Goal: Transaction & Acquisition: Subscribe to service/newsletter

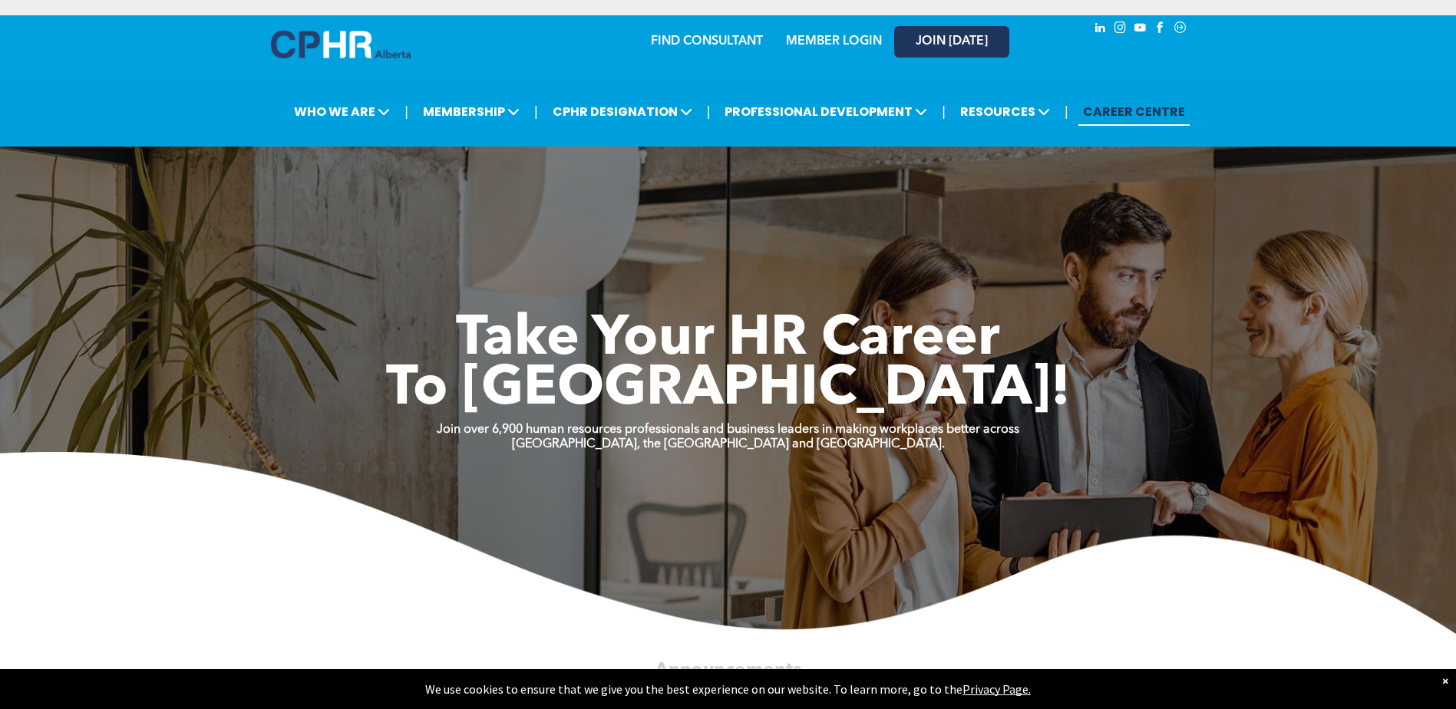
click at [967, 36] on span "JOIN [DATE]" at bounding box center [952, 42] width 72 height 15
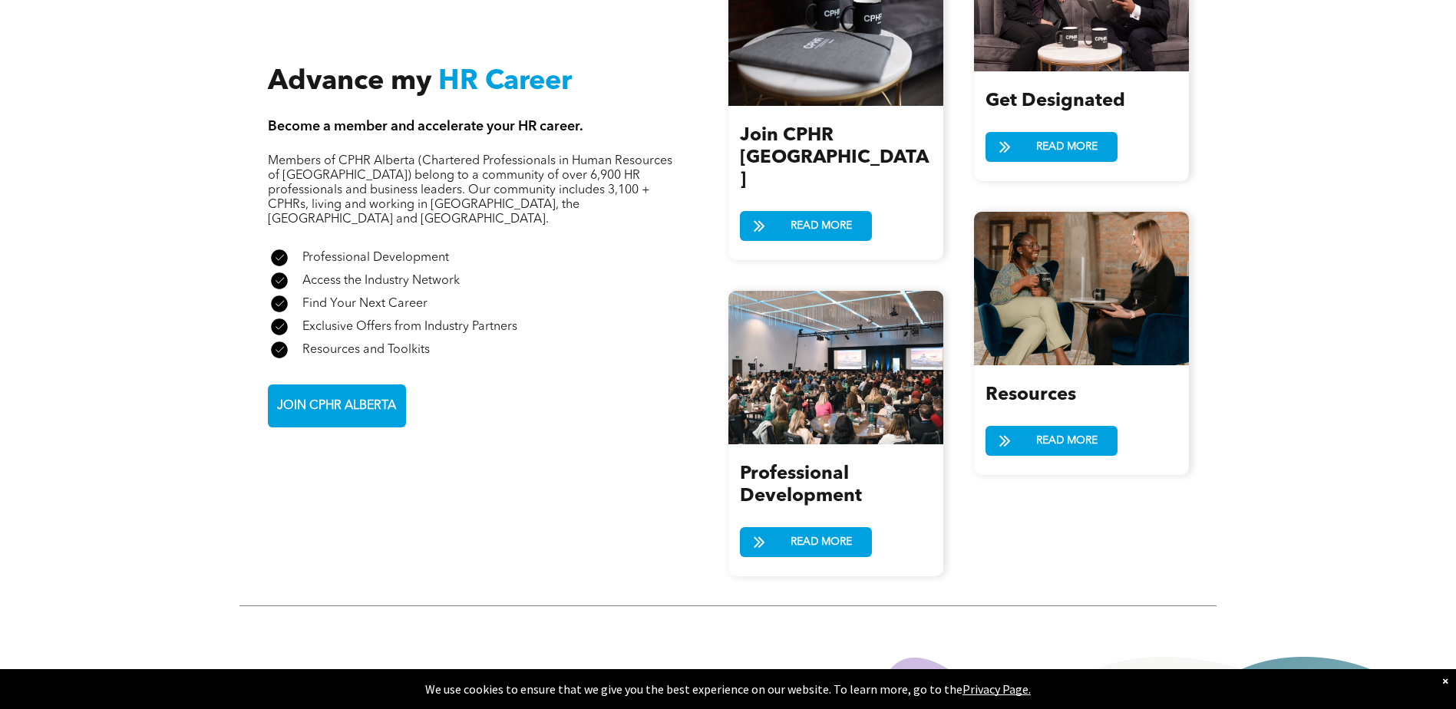
scroll to position [1843, 0]
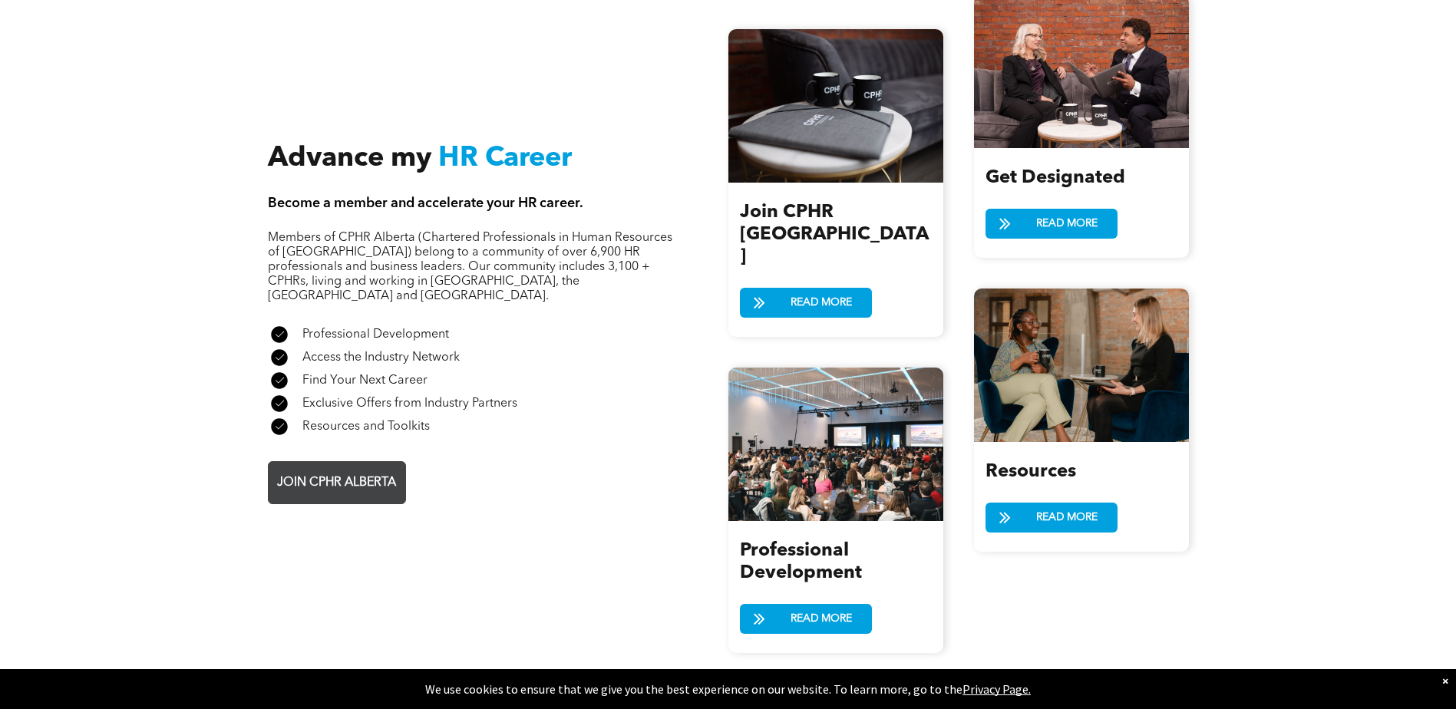
click at [373, 461] on link "JOIN CPHR ALBERTA" at bounding box center [337, 482] width 138 height 43
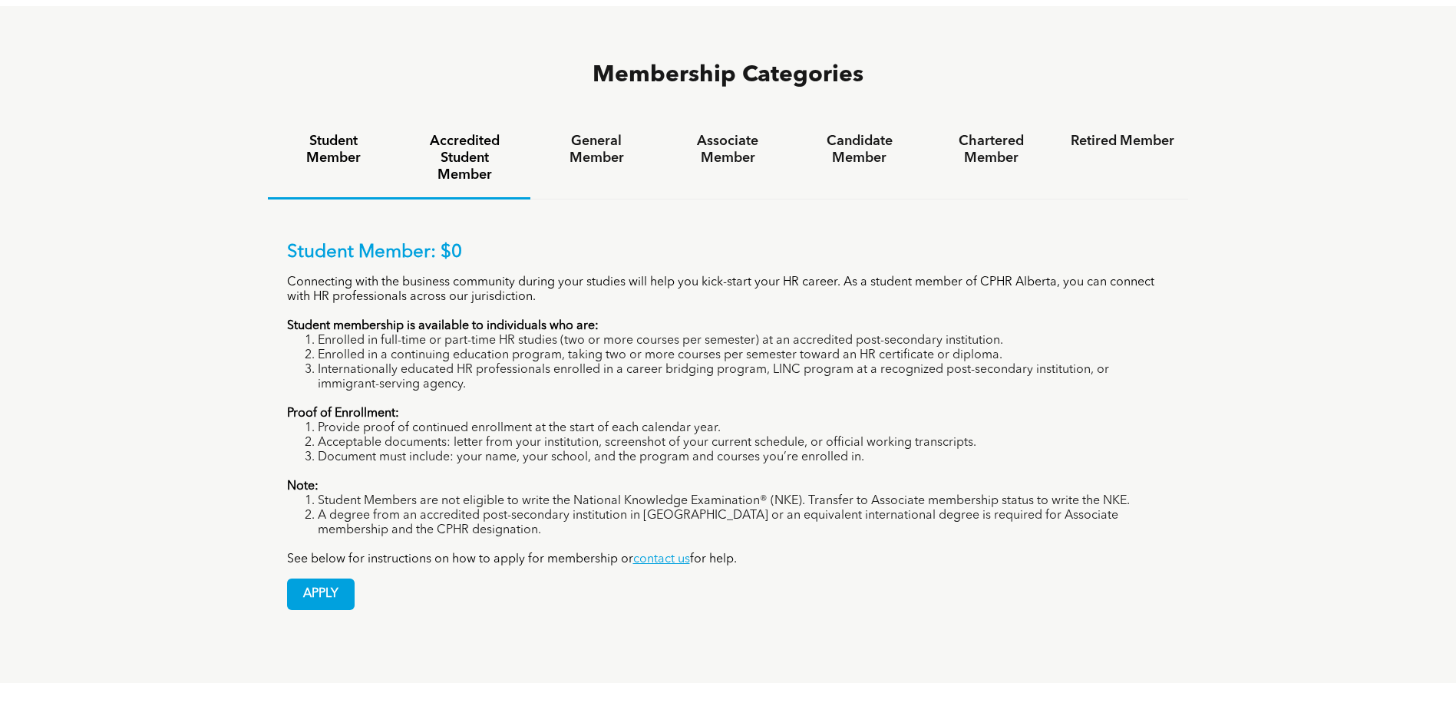
scroll to position [1075, 0]
click at [479, 132] on h4 "Accredited Student Member" at bounding box center [465, 157] width 104 height 51
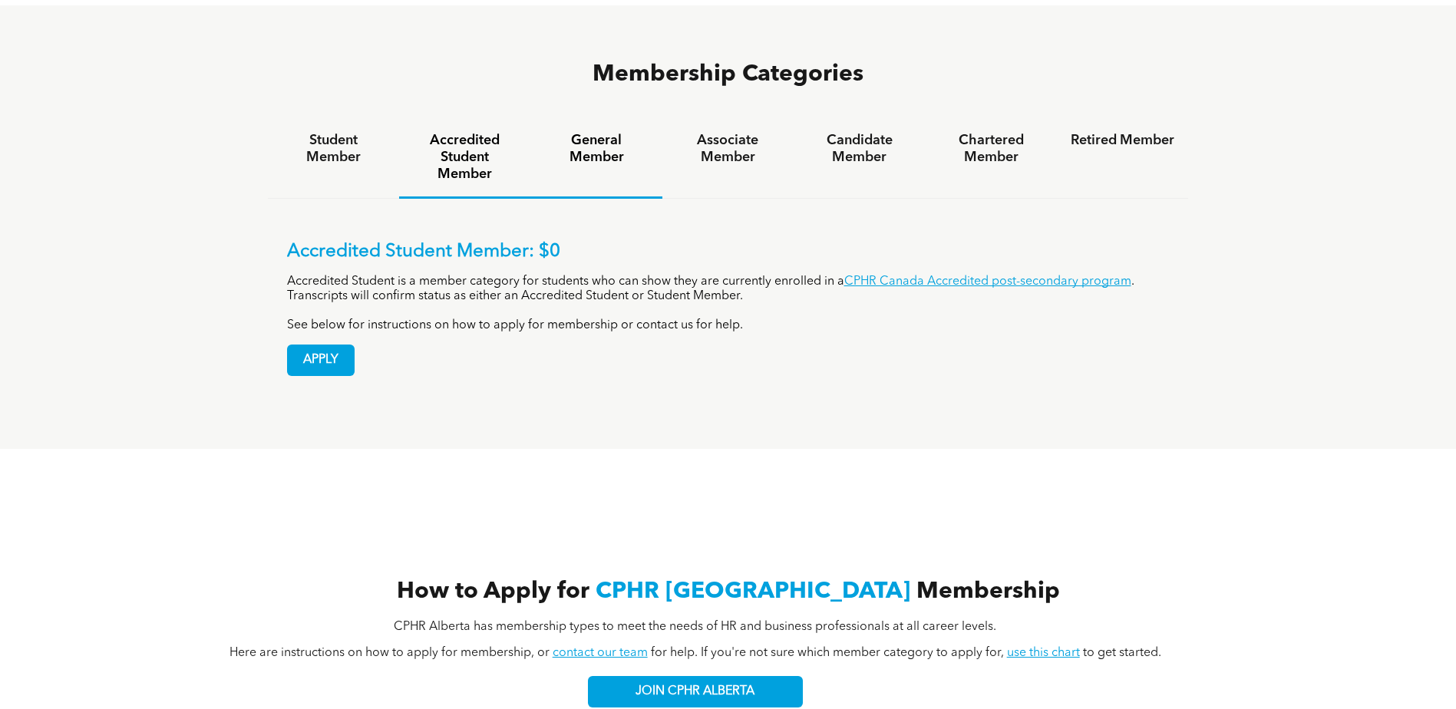
click at [598, 132] on h4 "General Member" at bounding box center [596, 149] width 104 height 34
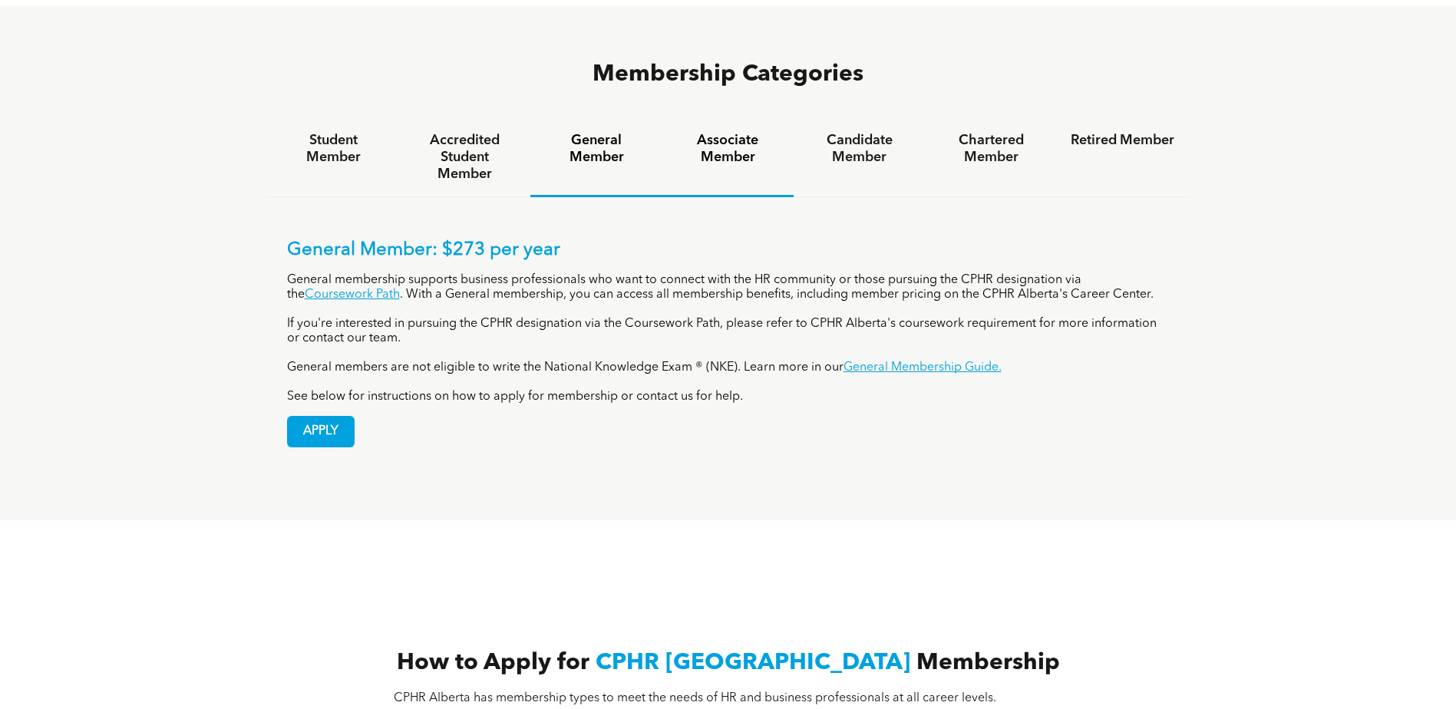
click at [692, 118] on div "Associate Member" at bounding box center [728, 157] width 131 height 79
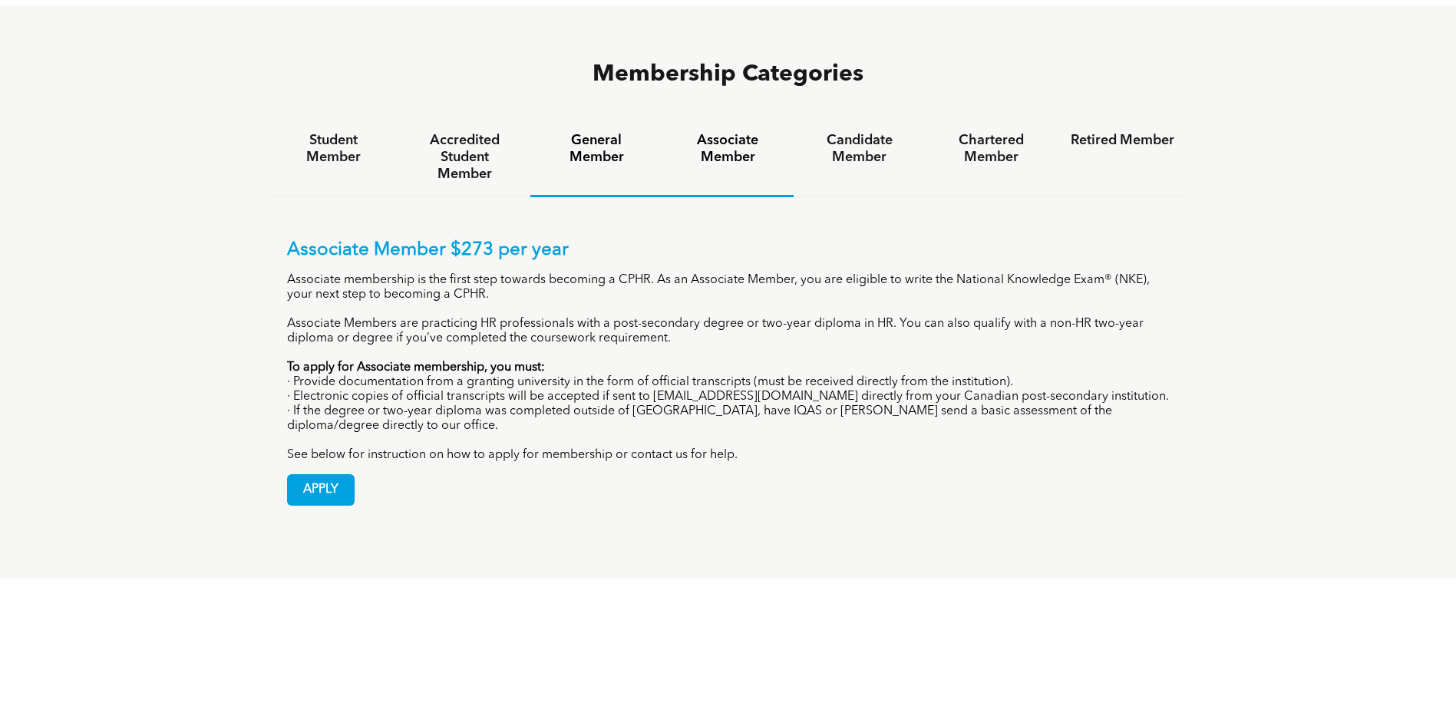
click at [605, 132] on h4 "General Member" at bounding box center [596, 149] width 104 height 34
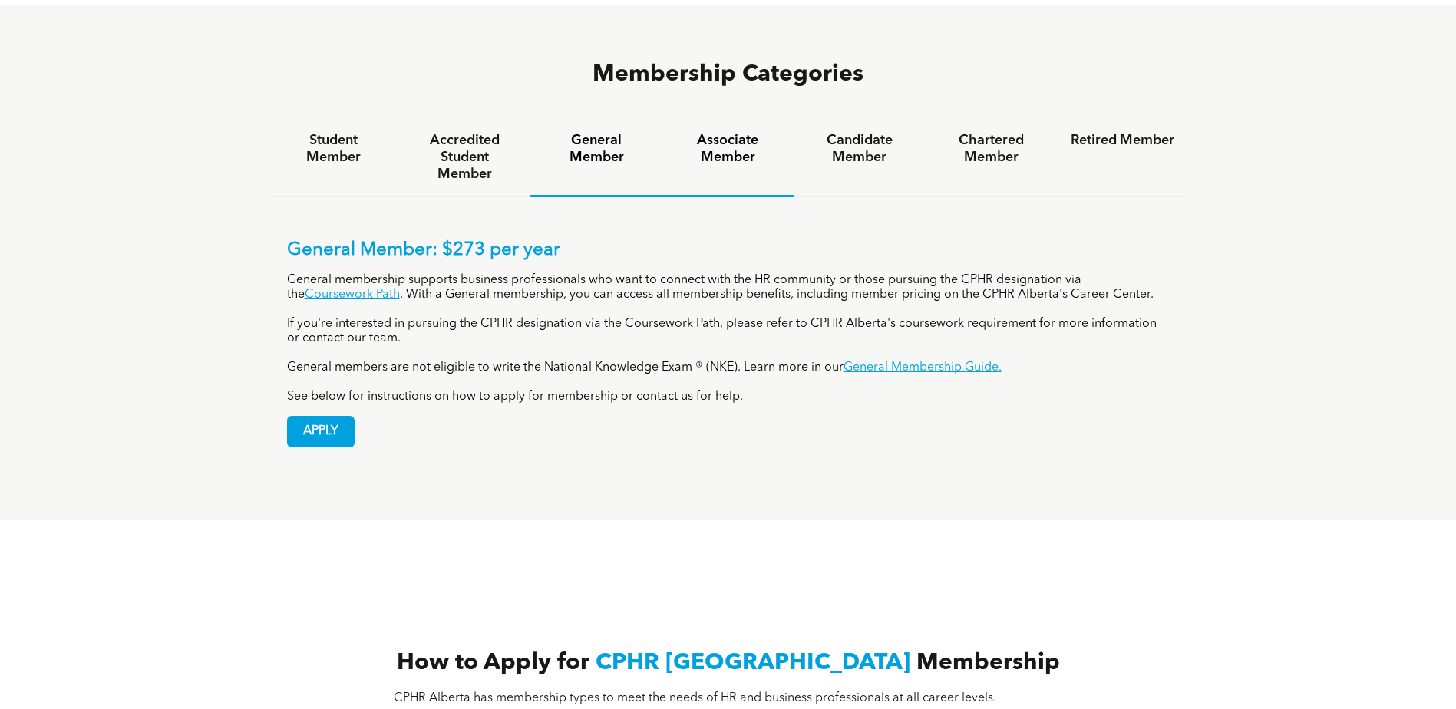
click at [726, 132] on h4 "Associate Member" at bounding box center [728, 149] width 104 height 34
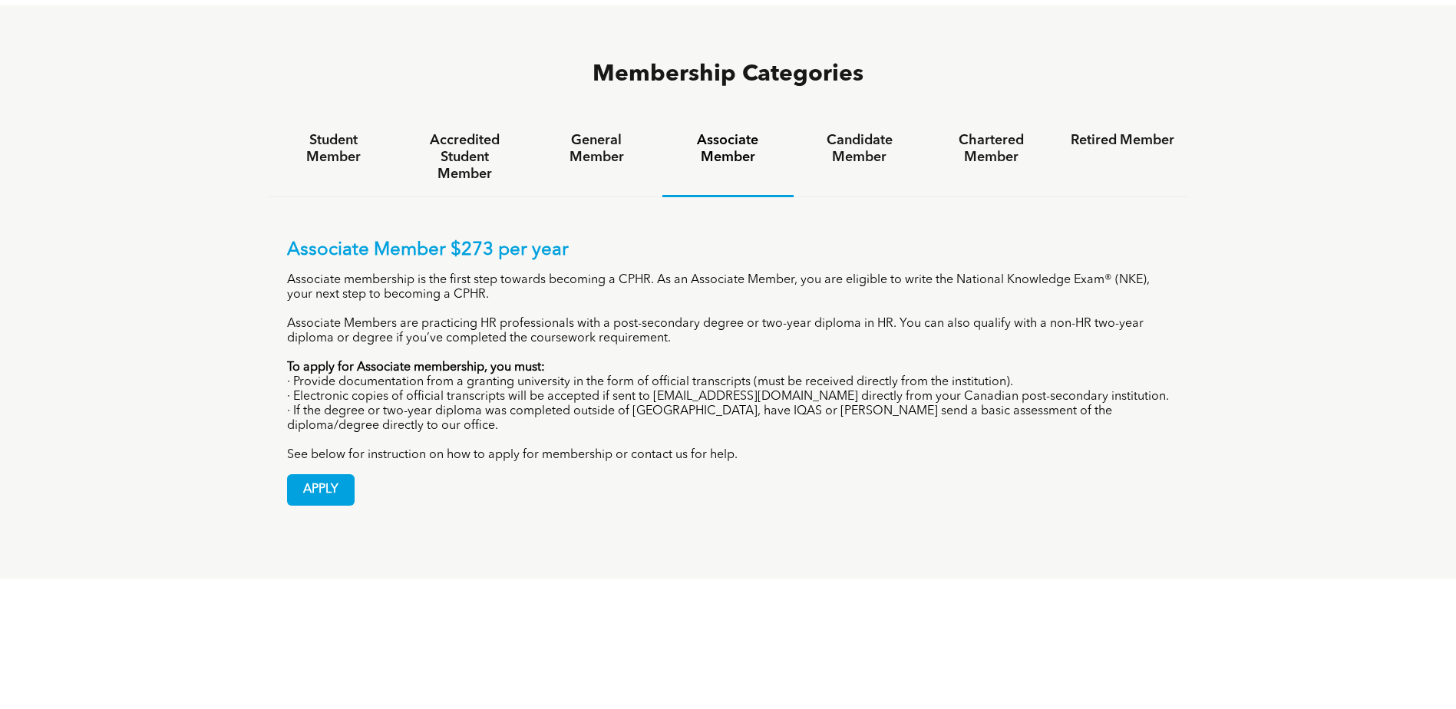
click at [121, 225] on div "Membership Categories Student Member Accredited Student Member General Member A…" at bounding box center [728, 291] width 1456 height 573
click at [339, 475] on span "APPLY" at bounding box center [321, 490] width 66 height 30
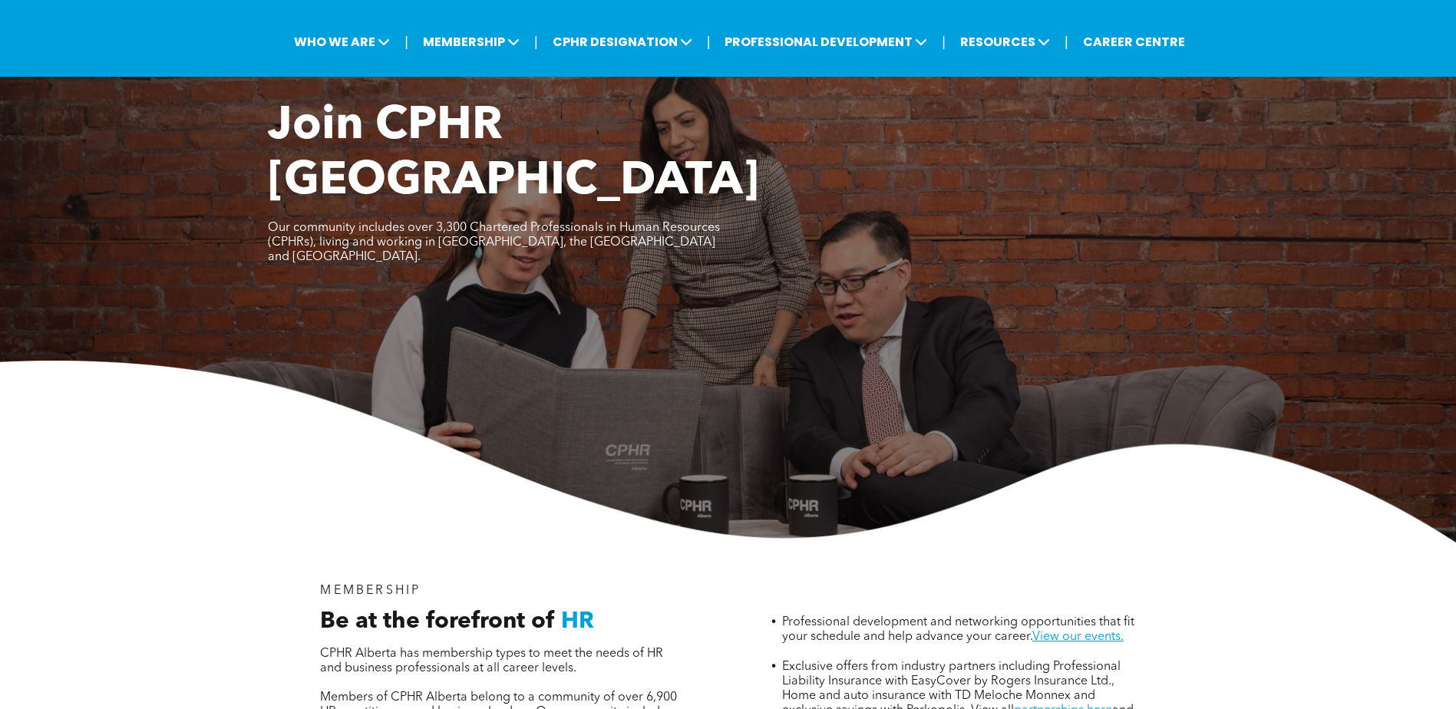
scroll to position [0, 0]
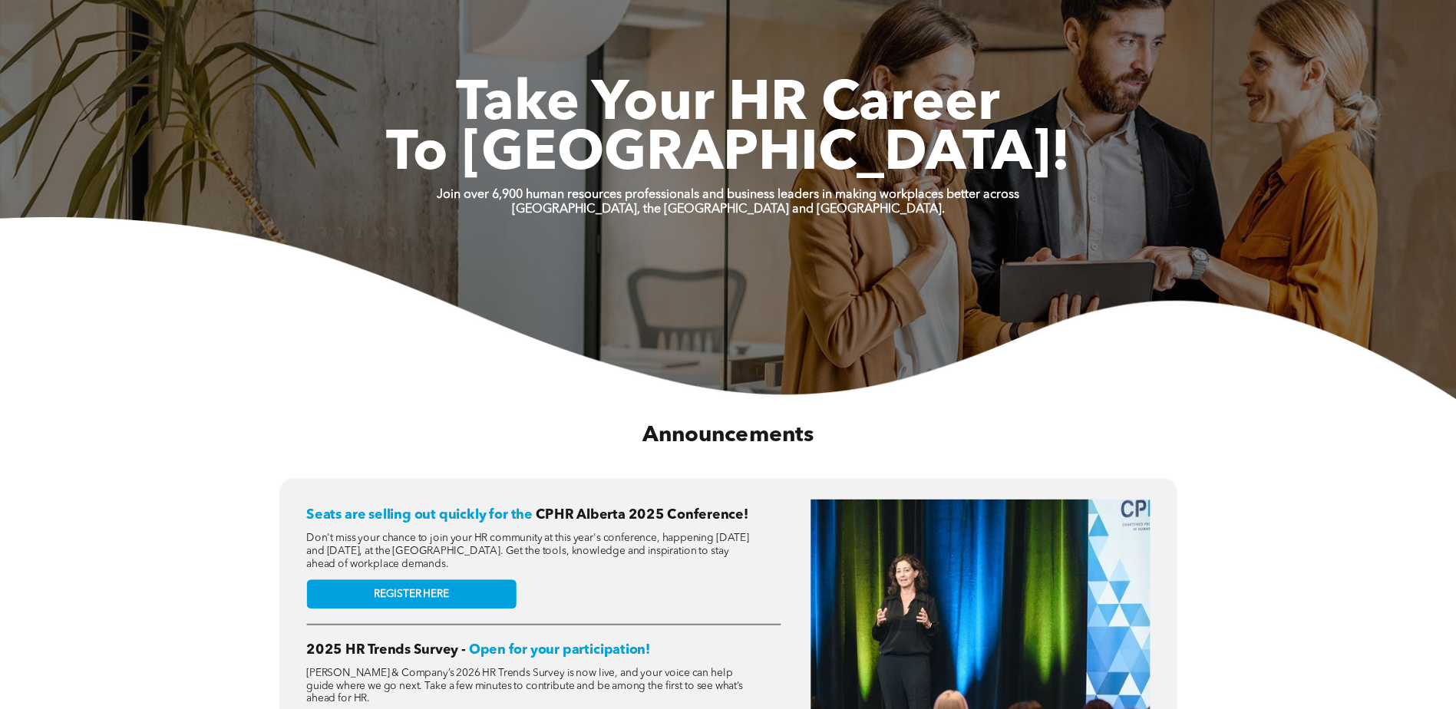
scroll to position [77, 0]
